Goal: Complete application form: Complete application form

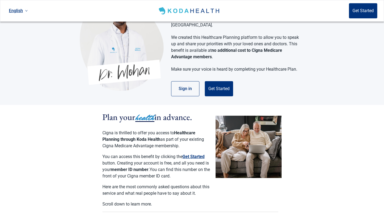
scroll to position [32, 0]
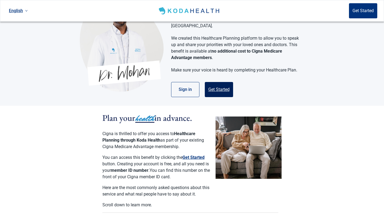
click at [222, 84] on button "Get Started" at bounding box center [219, 89] width 28 height 15
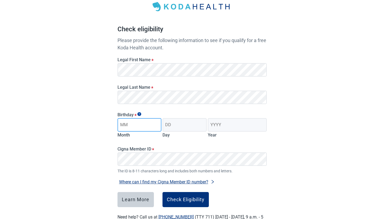
click at [132, 126] on input "Month" at bounding box center [139, 124] width 44 height 13
type input "09"
type input "04"
type input "1958"
click at [191, 182] on button "Where can I find my Cigna Member ID number?" at bounding box center [166, 181] width 99 height 7
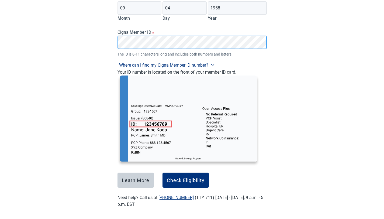
scroll to position [147, 0]
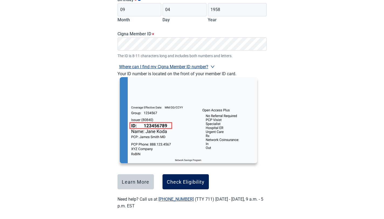
click at [191, 176] on button "Check Eligibility" at bounding box center [185, 181] width 46 height 15
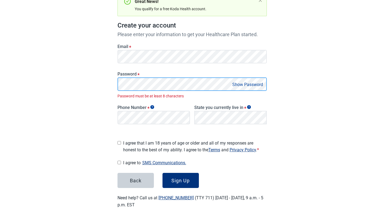
scroll to position [63, 0]
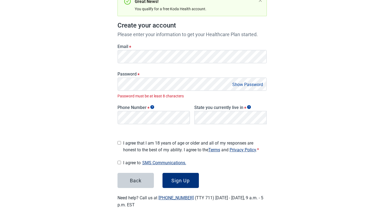
click at [238, 85] on button "Show Password" at bounding box center [248, 84] width 34 height 7
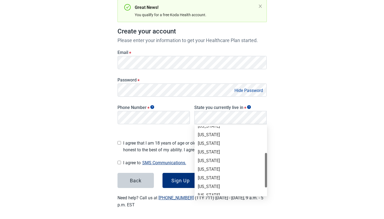
drag, startPoint x: 265, startPoint y: 144, endPoint x: 255, endPoint y: 172, distance: 30.0
click at [255, 172] on div "[US_STATE] [US_STATE] [US_STATE] [US_STATE] [US_STATE] [US_STATE] [US_STATE] [U…" at bounding box center [230, 160] width 72 height 69
click at [209, 168] on div "[US_STATE]" at bounding box center [231, 169] width 66 height 6
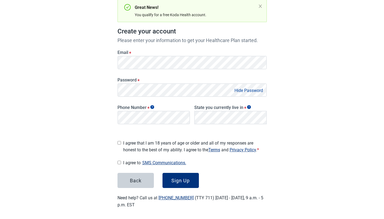
click at [118, 141] on input "I agree that I am 18 years of age or older and all of my responses are honest t…" at bounding box center [119, 143] width 4 height 4
checkbox input "true"
click at [118, 161] on input "I agree to SMS Communications." at bounding box center [119, 163] width 4 height 4
checkbox input "true"
click at [179, 177] on div "Sign Up" at bounding box center [180, 179] width 18 height 5
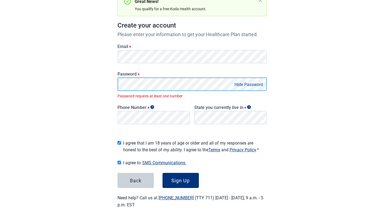
scroll to position [57, 0]
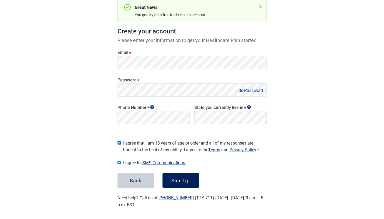
click at [184, 178] on div "Sign Up" at bounding box center [180, 179] width 18 height 5
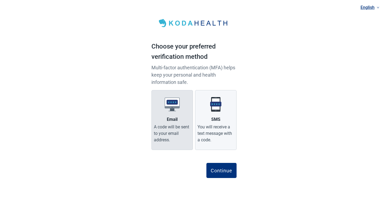
click at [173, 129] on div "A code will be sent to your email address." at bounding box center [172, 133] width 37 height 19
click at [0, 0] on input "Email A code will be sent to your email address." at bounding box center [0, 0] width 0 height 0
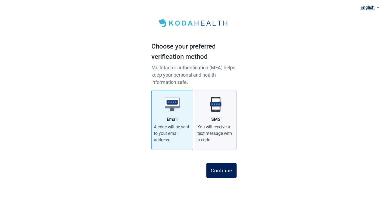
click at [219, 172] on div "Continue" at bounding box center [222, 170] width 22 height 5
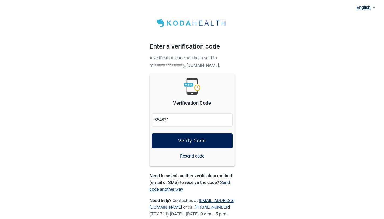
type input "354321"
click at [198, 142] on div "Verify Code" at bounding box center [192, 140] width 28 height 5
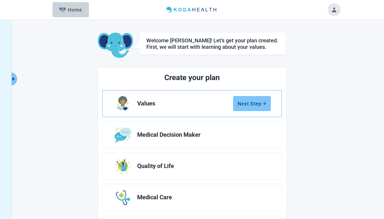
click at [258, 101] on div "Next Step" at bounding box center [252, 103] width 29 height 5
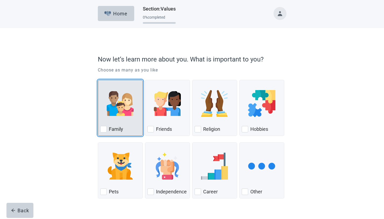
click at [105, 130] on div "Family, checkbox, not checked" at bounding box center [103, 129] width 6 height 6
click at [98, 80] on input "Family" at bounding box center [98, 80] width 0 height 0
checkbox input "true"
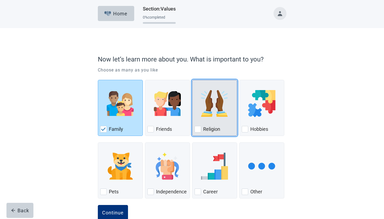
click at [200, 127] on div "Religion, checkbox, not checked" at bounding box center [197, 129] width 6 height 6
click at [192, 80] on input "Religion" at bounding box center [192, 80] width 0 height 0
checkbox input "true"
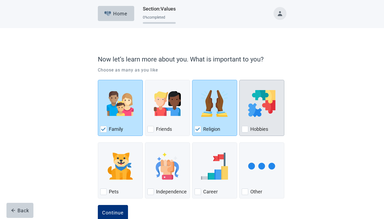
click at [246, 128] on div "Hobbies, checkbox, not checked" at bounding box center [245, 129] width 6 height 6
click at [239, 80] on input "Hobbies" at bounding box center [239, 80] width 0 height 0
checkbox input "true"
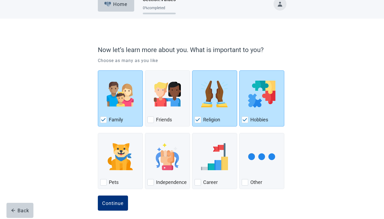
scroll to position [13, 0]
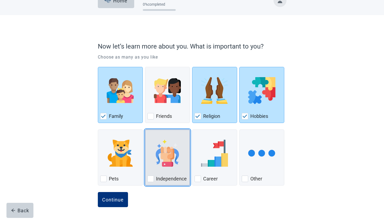
click at [148, 179] on div "Independence, checkbox, not checked" at bounding box center [150, 178] width 6 height 6
click at [145, 130] on input "Independence" at bounding box center [145, 129] width 0 height 0
checkbox input "true"
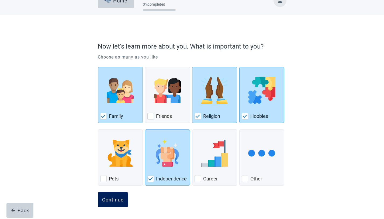
click at [106, 195] on button "Continue" at bounding box center [113, 199] width 30 height 15
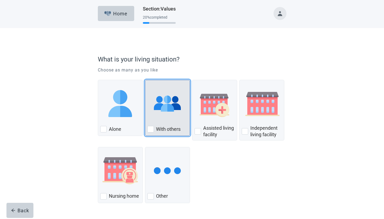
click at [149, 130] on div "With Others, checkbox, not checked" at bounding box center [150, 129] width 6 height 6
click at [145, 80] on input "With others" at bounding box center [145, 80] width 0 height 0
checkbox input "true"
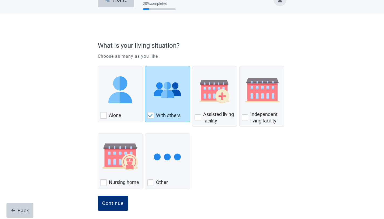
scroll to position [17, 0]
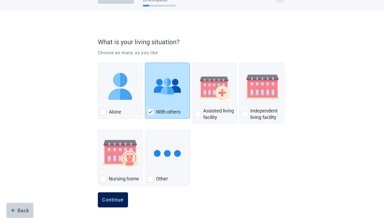
click at [118, 196] on button "Continue" at bounding box center [113, 199] width 30 height 15
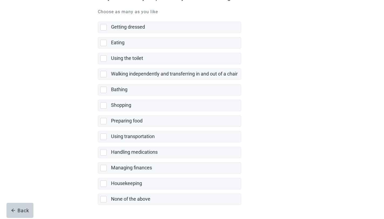
scroll to position [63, 0]
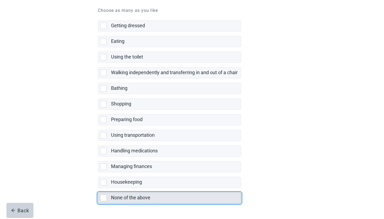
click at [105, 198] on div "None of the above, checkbox, not selected" at bounding box center [103, 197] width 6 height 6
click at [98, 188] on input "None of the above" at bounding box center [98, 188] width 0 height 0
checkbox input "true"
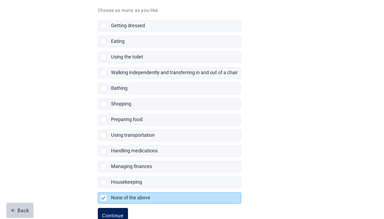
click at [115, 214] on div "Continue" at bounding box center [113, 215] width 22 height 5
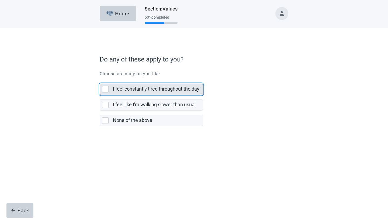
click at [105, 88] on div "I feel constantly tired throughout the day, checkbox, not selected" at bounding box center [105, 89] width 6 height 6
click at [100, 79] on input "I feel constantly tired throughout the day" at bounding box center [100, 79] width 0 height 0
checkbox input "true"
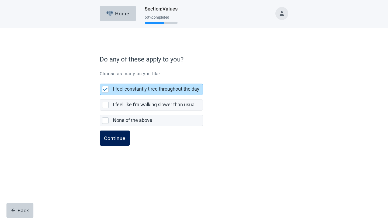
click at [117, 137] on div "Continue" at bounding box center [115, 137] width 22 height 5
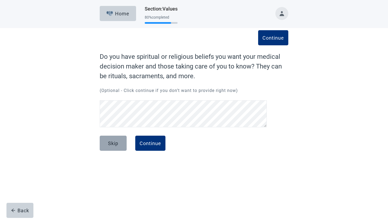
click at [117, 144] on div "Skip" at bounding box center [113, 142] width 10 height 5
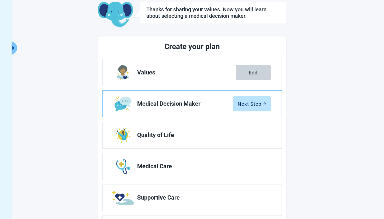
scroll to position [33, 0]
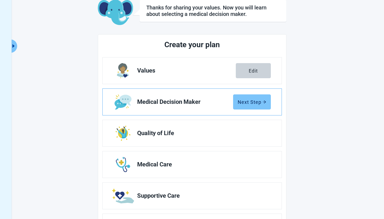
click at [249, 98] on button "Next Step" at bounding box center [252, 101] width 38 height 15
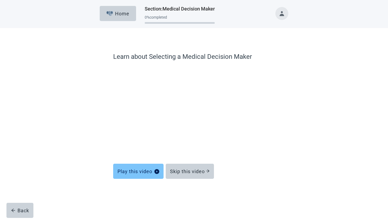
click at [133, 171] on div "Play this video" at bounding box center [138, 170] width 42 height 5
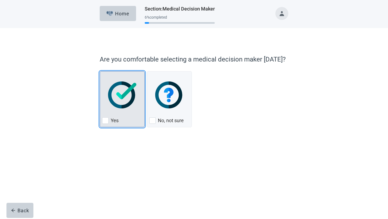
click at [104, 121] on div "Yes, checkbox, not checked" at bounding box center [105, 120] width 6 height 6
click at [100, 71] on input "Yes" at bounding box center [100, 71] width 0 height 0
checkbox input "true"
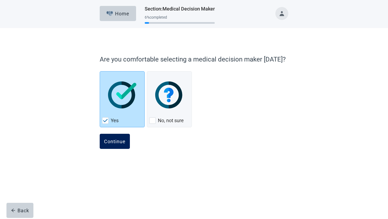
click at [112, 142] on div "Continue" at bounding box center [115, 140] width 22 height 5
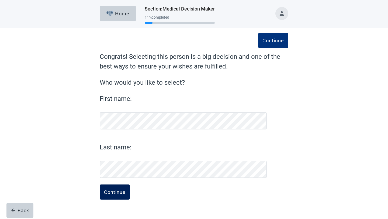
click at [108, 194] on button "Continue" at bounding box center [115, 191] width 30 height 15
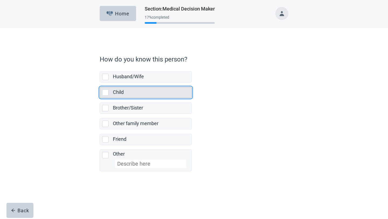
click at [104, 92] on div "Child, checkbox, not selected" at bounding box center [105, 92] width 6 height 6
click at [100, 83] on input "Child" at bounding box center [100, 82] width 0 height 0
checkbox input "true"
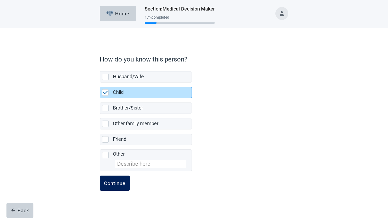
click at [116, 184] on div "Continue" at bounding box center [115, 182] width 22 height 5
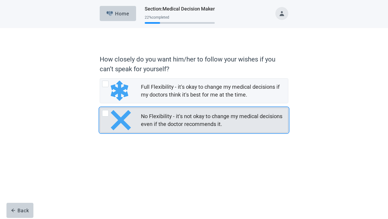
click at [107, 113] on div "No Flexibility - it's not okay to change my medical decisions even if the docto…" at bounding box center [105, 113] width 6 height 6
click at [100, 108] on input "No Flexibility - it's not okay to change my medical decisions even if the docto…" at bounding box center [100, 107] width 0 height 0
radio input "true"
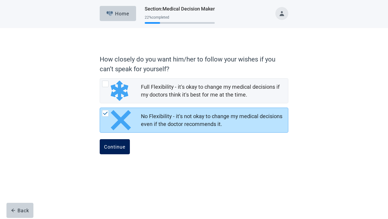
click at [113, 146] on div "Continue" at bounding box center [115, 146] width 22 height 5
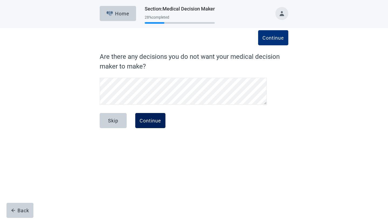
click at [144, 118] on div "Continue" at bounding box center [151, 120] width 22 height 5
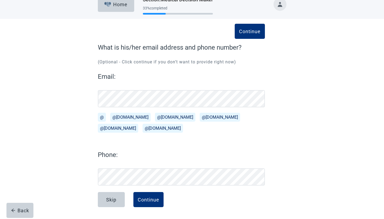
scroll to position [9, 0]
click at [123, 116] on button "@[DOMAIN_NAME]" at bounding box center [130, 117] width 40 height 9
click at [148, 200] on div "Continue" at bounding box center [149, 199] width 22 height 5
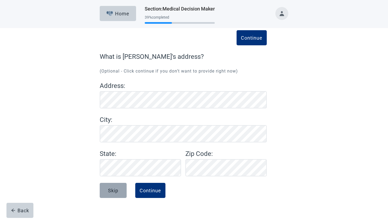
click at [114, 190] on div "Skip" at bounding box center [113, 189] width 10 height 5
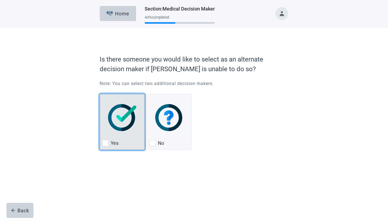
click at [107, 143] on div "Yes, checkbox, not checked" at bounding box center [105, 143] width 6 height 6
click at [100, 94] on input "Yes" at bounding box center [100, 94] width 0 height 0
checkbox input "true"
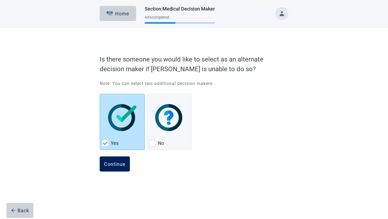
click at [113, 166] on div "Continue" at bounding box center [115, 163] width 22 height 5
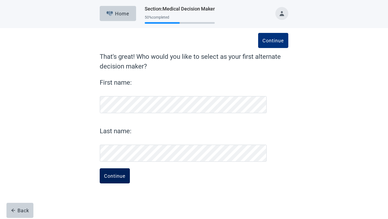
click at [118, 176] on div "Continue" at bounding box center [115, 175] width 22 height 5
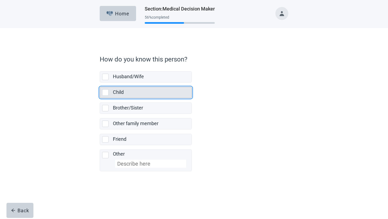
click at [106, 93] on div "Child, checkbox, not selected" at bounding box center [105, 92] width 6 height 6
click at [100, 83] on input "Child" at bounding box center [100, 82] width 0 height 0
checkbox input "true"
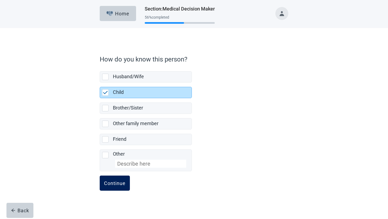
click at [117, 180] on div "Continue" at bounding box center [115, 182] width 22 height 5
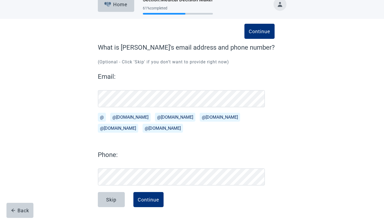
scroll to position [9, 0]
click at [200, 116] on button "@[DOMAIN_NAME]" at bounding box center [220, 117] width 40 height 9
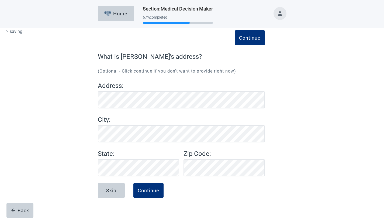
click at [112, 173] on div "Continue What is [PERSON_NAME]'s address? (Optional - Click continue if you don…" at bounding box center [181, 114] width 167 height 124
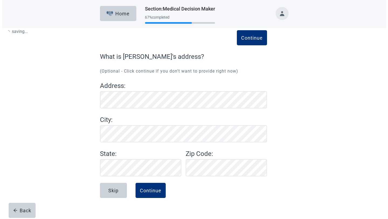
scroll to position [0, 0]
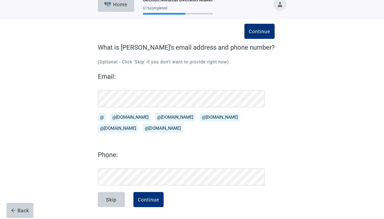
scroll to position [9, 0]
click at [147, 201] on div "Continue" at bounding box center [149, 199] width 22 height 5
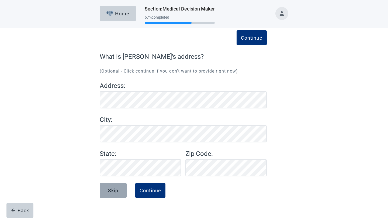
click at [113, 191] on div "Skip" at bounding box center [113, 189] width 10 height 5
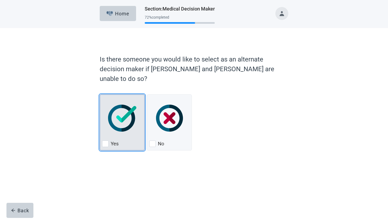
click at [107, 140] on div "Yes, checkbox, not checked" at bounding box center [105, 143] width 6 height 6
click at [100, 95] on input "Yes" at bounding box center [100, 94] width 0 height 0
checkbox input "true"
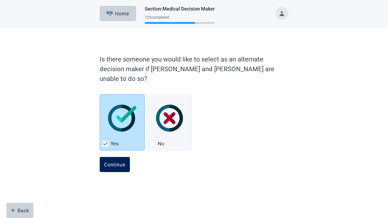
click at [115, 162] on div "Continue" at bounding box center [115, 164] width 22 height 5
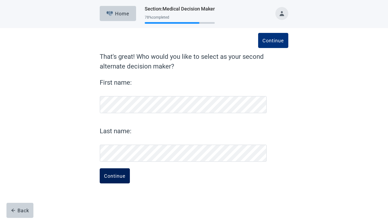
click at [110, 177] on div "Continue" at bounding box center [115, 175] width 22 height 5
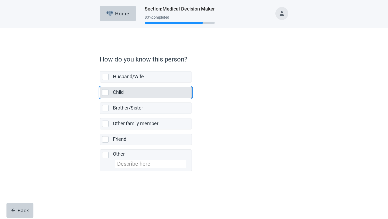
click at [106, 92] on div "Child, checkbox, not selected" at bounding box center [105, 92] width 6 height 6
click at [100, 83] on input "Child" at bounding box center [100, 82] width 0 height 0
checkbox input "true"
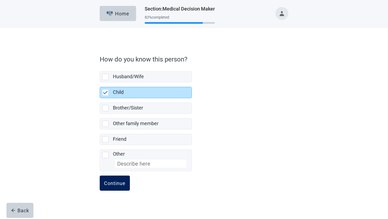
click at [116, 183] on div "Continue" at bounding box center [115, 182] width 22 height 5
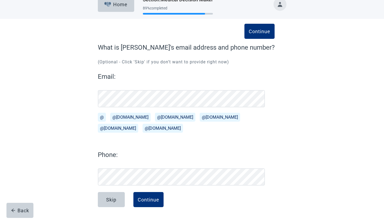
scroll to position [9, 0]
click at [141, 199] on div "Continue" at bounding box center [149, 199] width 22 height 5
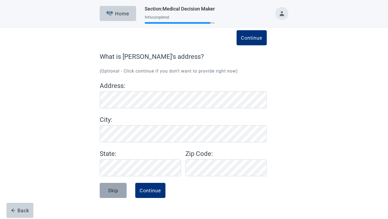
click at [114, 192] on div "Skip" at bounding box center [113, 189] width 10 height 5
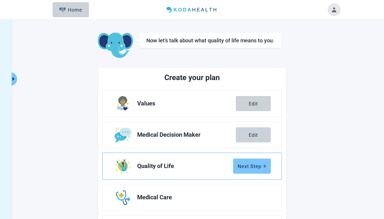
click at [256, 163] on div "Next Step" at bounding box center [252, 165] width 29 height 5
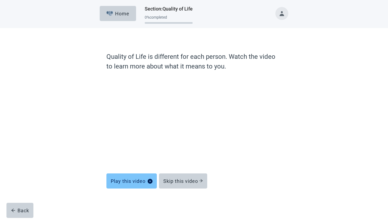
click at [144, 182] on div "Play this video" at bounding box center [132, 180] width 42 height 5
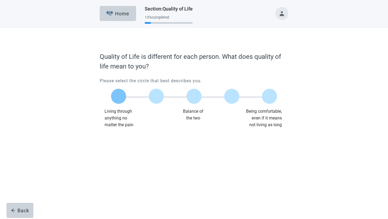
click at [120, 97] on label "Main content" at bounding box center [118, 96] width 15 height 15
click at [119, 96] on input "Quality of life scale: 0 out of 100. Living through anything no matter what" at bounding box center [119, 96] width 0 height 0
click at [118, 140] on div "Continue" at bounding box center [115, 138] width 22 height 5
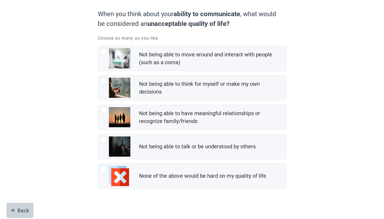
scroll to position [48, 0]
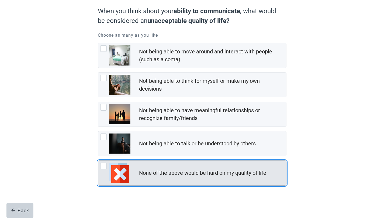
click at [103, 166] on div "None of the above would be hard on my quality of life, checkbox, not checked" at bounding box center [103, 166] width 6 height 6
click at [98, 161] on input "None of the above would be hard on my quality of life" at bounding box center [98, 160] width 0 height 0
checkbox input "true"
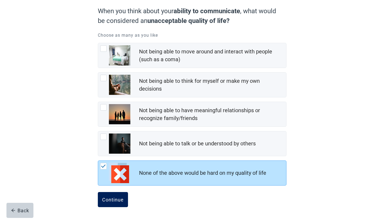
click at [108, 197] on div "Continue" at bounding box center [113, 199] width 22 height 5
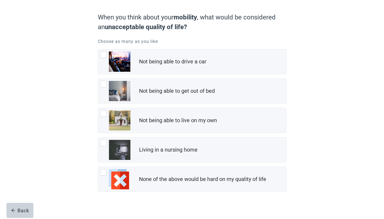
scroll to position [48, 0]
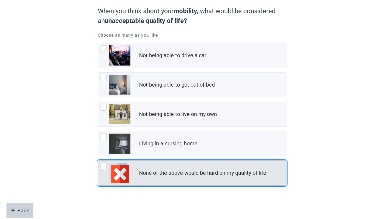
click at [102, 167] on div "None of the above would be hard on my quality of life, checkbox, not checked" at bounding box center [103, 166] width 6 height 6
click at [98, 161] on input "None of the above would be hard on my quality of life" at bounding box center [98, 160] width 0 height 0
checkbox input "true"
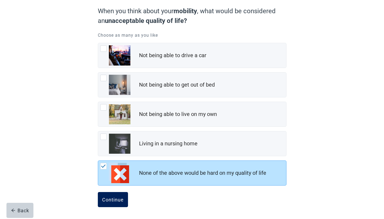
click at [110, 197] on div "Continue" at bounding box center [113, 199] width 22 height 5
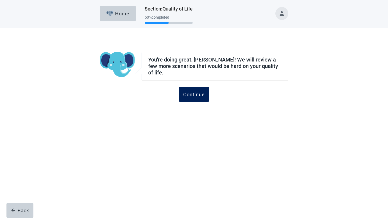
click at [198, 92] on div "Continue" at bounding box center [194, 94] width 22 height 5
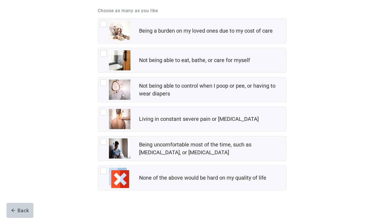
scroll to position [74, 0]
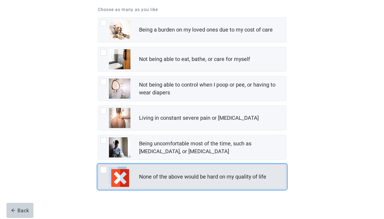
click at [103, 166] on div "None of the above would be hard on my quality of life" at bounding box center [192, 176] width 188 height 25
click at [98, 164] on input "None of the above would be hard on my quality of life" at bounding box center [98, 164] width 0 height 0
checkbox input "true"
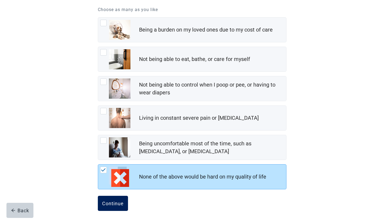
click at [109, 204] on div "Continue" at bounding box center [113, 202] width 22 height 5
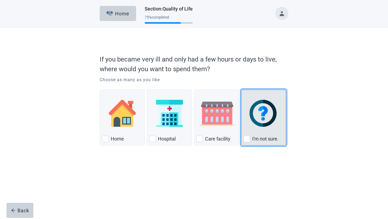
click at [251, 140] on div "I'm not sure." at bounding box center [263, 138] width 40 height 9
click at [241, 90] on input "I'm not sure." at bounding box center [241, 89] width 0 height 0
checkbox input "true"
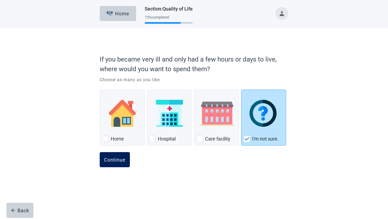
click at [125, 160] on div "Continue" at bounding box center [115, 159] width 22 height 5
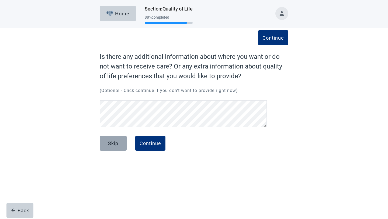
click at [114, 145] on div "Skip" at bounding box center [113, 142] width 10 height 5
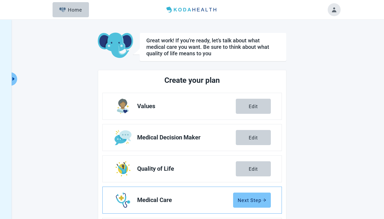
click at [250, 201] on div "Next Step" at bounding box center [252, 199] width 29 height 5
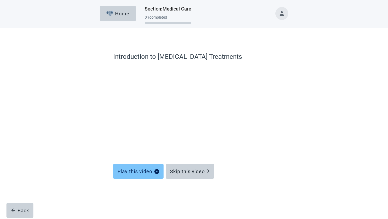
click at [151, 172] on div "Play this video" at bounding box center [138, 170] width 42 height 5
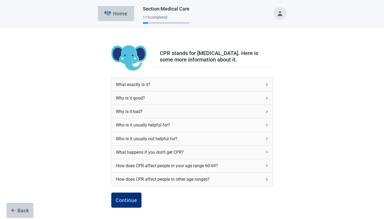
click at [266, 86] on icon "right" at bounding box center [266, 84] width 3 height 3
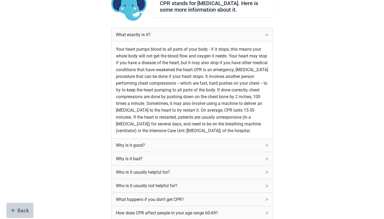
scroll to position [50, 0]
click at [266, 147] on icon "right" at bounding box center [266, 144] width 3 height 3
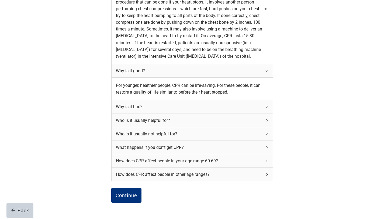
scroll to position [130, 0]
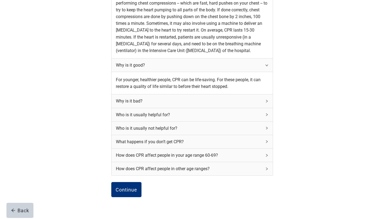
click at [267, 103] on icon "right" at bounding box center [266, 100] width 3 height 3
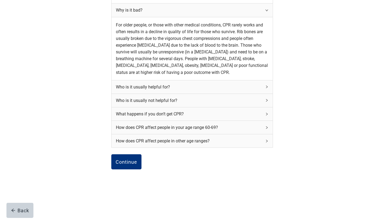
scroll to position [228, 0]
click at [265, 93] on div "Who is it usually helpful for?" at bounding box center [192, 86] width 161 height 13
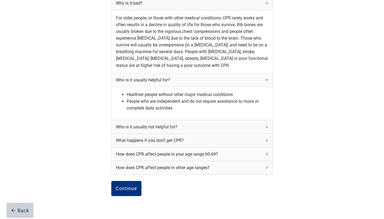
click at [266, 128] on icon "right" at bounding box center [266, 126] width 3 height 3
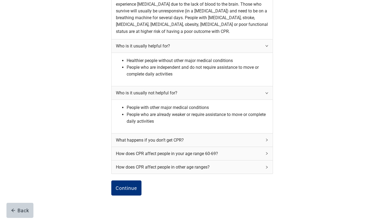
scroll to position [264, 0]
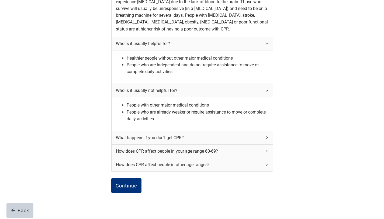
click at [266, 139] on icon "right" at bounding box center [266, 137] width 3 height 3
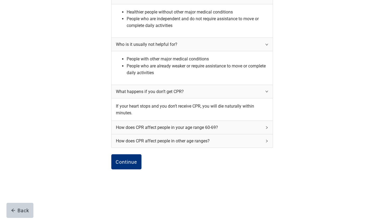
scroll to position [332, 0]
click at [267, 127] on icon "right" at bounding box center [267, 127] width 2 height 3
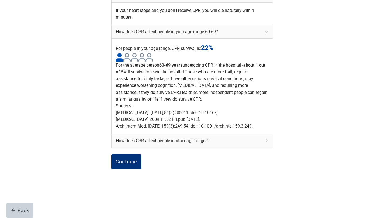
scroll to position [436, 0]
click at [264, 147] on div "How does CPR affect people in other age ranges?" at bounding box center [192, 140] width 161 height 13
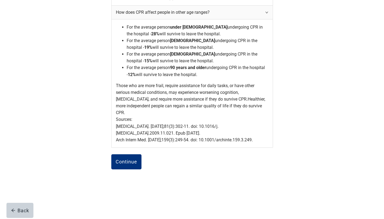
scroll to position [587, 0]
click at [128, 164] on div "Continue" at bounding box center [127, 161] width 22 height 5
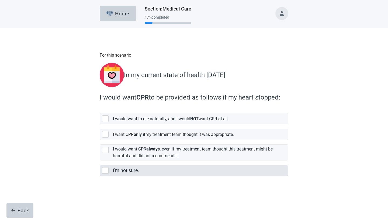
click at [106, 167] on div "I'm not sure., checkbox, not selected" at bounding box center [105, 170] width 6 height 6
click at [100, 161] on input "I'm not sure." at bounding box center [100, 160] width 0 height 0
checkbox input "true"
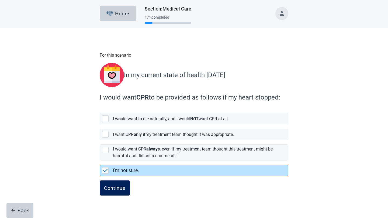
click at [118, 185] on div "Continue" at bounding box center [115, 187] width 22 height 5
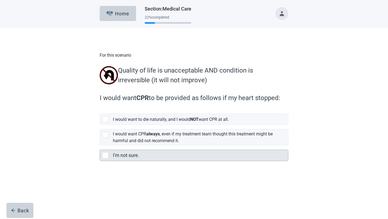
click at [105, 156] on div "I'm not sure., checkbox, not selected" at bounding box center [105, 155] width 6 height 6
click at [100, 145] on input "I'm not sure." at bounding box center [100, 145] width 0 height 0
checkbox input "true"
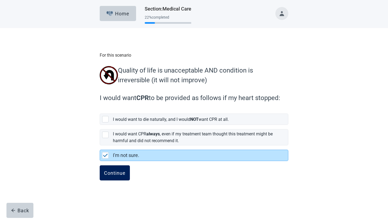
click at [117, 175] on div "Continue" at bounding box center [115, 172] width 22 height 5
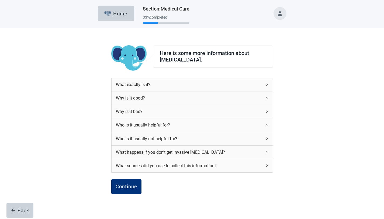
click at [267, 84] on icon "right" at bounding box center [267, 84] width 2 height 3
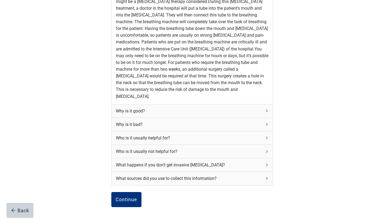
scroll to position [169, 0]
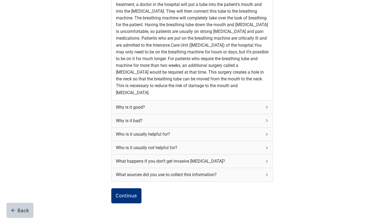
click at [263, 114] on div "Why is it good?" at bounding box center [192, 106] width 161 height 13
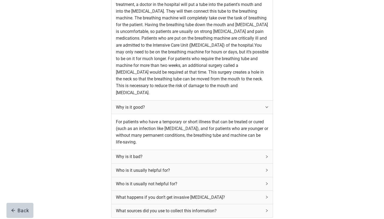
click at [262, 163] on div "Why is it bad?" at bounding box center [192, 156] width 161 height 13
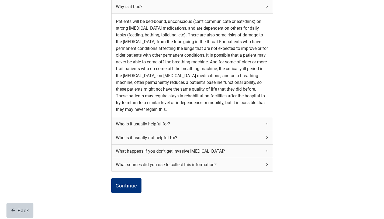
scroll to position [323, 0]
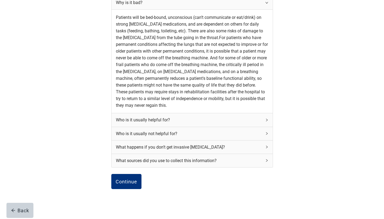
click at [266, 121] on icon "right" at bounding box center [267, 120] width 2 height 3
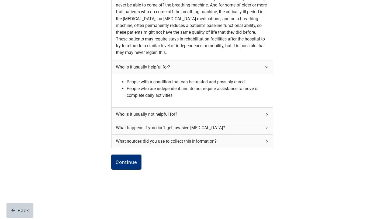
scroll to position [377, 0]
click at [266, 120] on div "Who is it usually not helpful for?" at bounding box center [192, 113] width 161 height 13
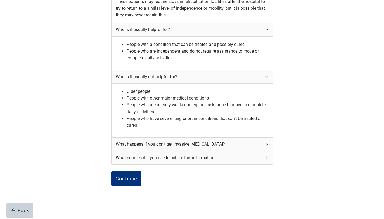
scroll to position [413, 0]
click at [265, 145] on icon "right" at bounding box center [266, 143] width 3 height 3
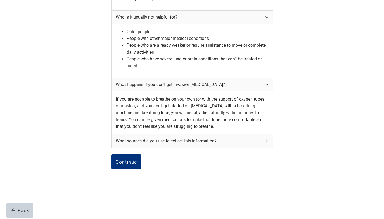
scroll to position [483, 0]
click at [262, 147] on div "What sources did you use to collect this information?" at bounding box center [192, 140] width 161 height 13
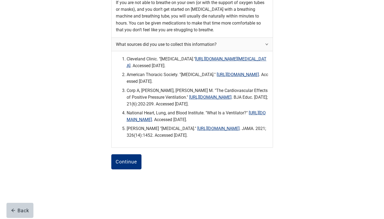
scroll to position [597, 0]
click at [121, 164] on div "Continue" at bounding box center [127, 161] width 22 height 5
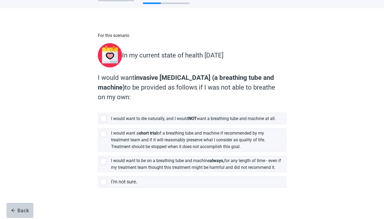
scroll to position [29, 0]
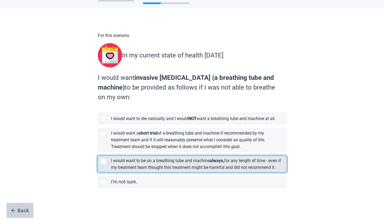
click at [103, 158] on div "[object Object], checkbox, not selected" at bounding box center [103, 161] width 6 height 6
click at [98, 152] on input "I would want to be on a breathing tube and machine always, for any length of ti…" at bounding box center [98, 151] width 0 height 0
checkbox input "true"
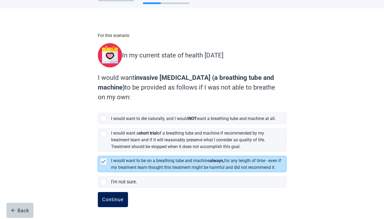
click at [113, 202] on button "Continue" at bounding box center [113, 199] width 30 height 15
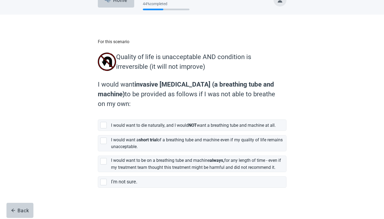
scroll to position [26, 0]
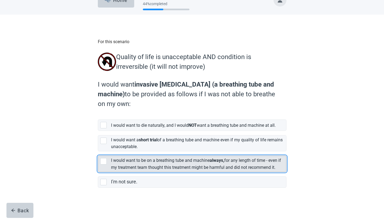
click at [102, 158] on div "[object Object], checkbox, not selected" at bounding box center [103, 161] width 6 height 6
click at [98, 151] on input "I would want to be on a breathing tube and machine always, for any length of ti…" at bounding box center [98, 151] width 0 height 0
checkbox input "true"
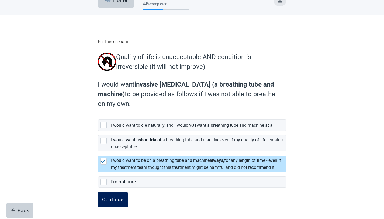
click at [113, 199] on div "Continue" at bounding box center [113, 199] width 22 height 5
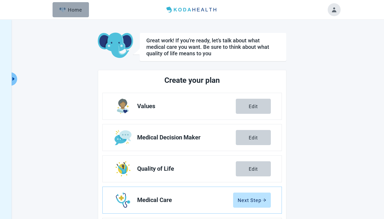
click at [79, 12] on div "Home" at bounding box center [70, 9] width 23 height 5
click at [77, 9] on div "Home" at bounding box center [70, 9] width 23 height 5
click at [333, 9] on button "Toggle account menu" at bounding box center [334, 9] width 13 height 13
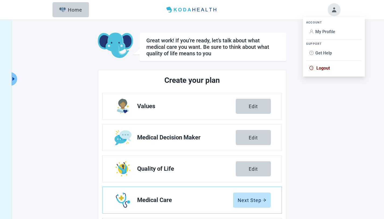
click at [320, 68] on span "Logout" at bounding box center [322, 67] width 13 height 5
